Goal: Transaction & Acquisition: Register for event/course

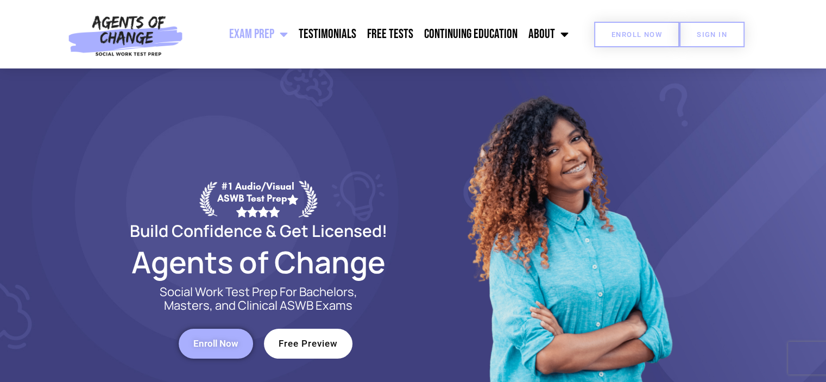
click at [637, 37] on span "Enroll Now" at bounding box center [637, 34] width 51 height 7
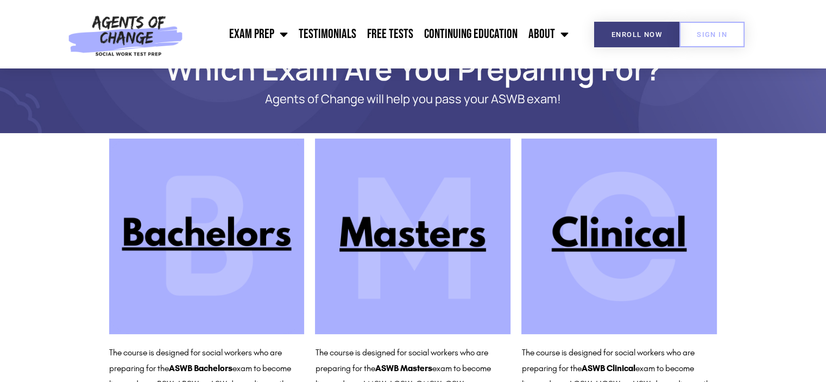
scroll to position [97, 0]
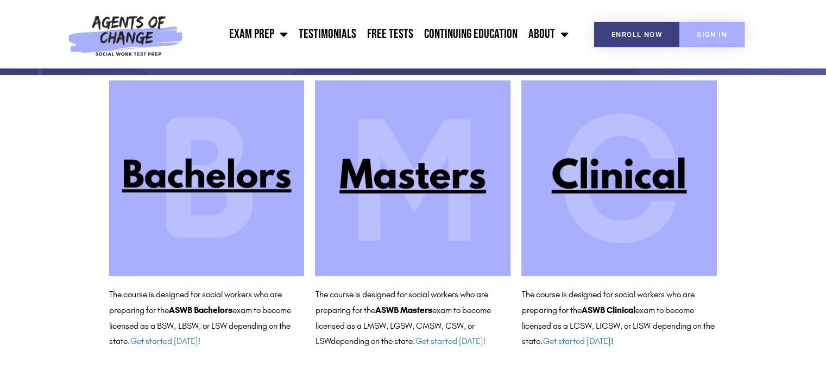
click at [721, 26] on link "SIGN IN" at bounding box center [711, 35] width 65 height 26
